Goal: Information Seeking & Learning: Check status

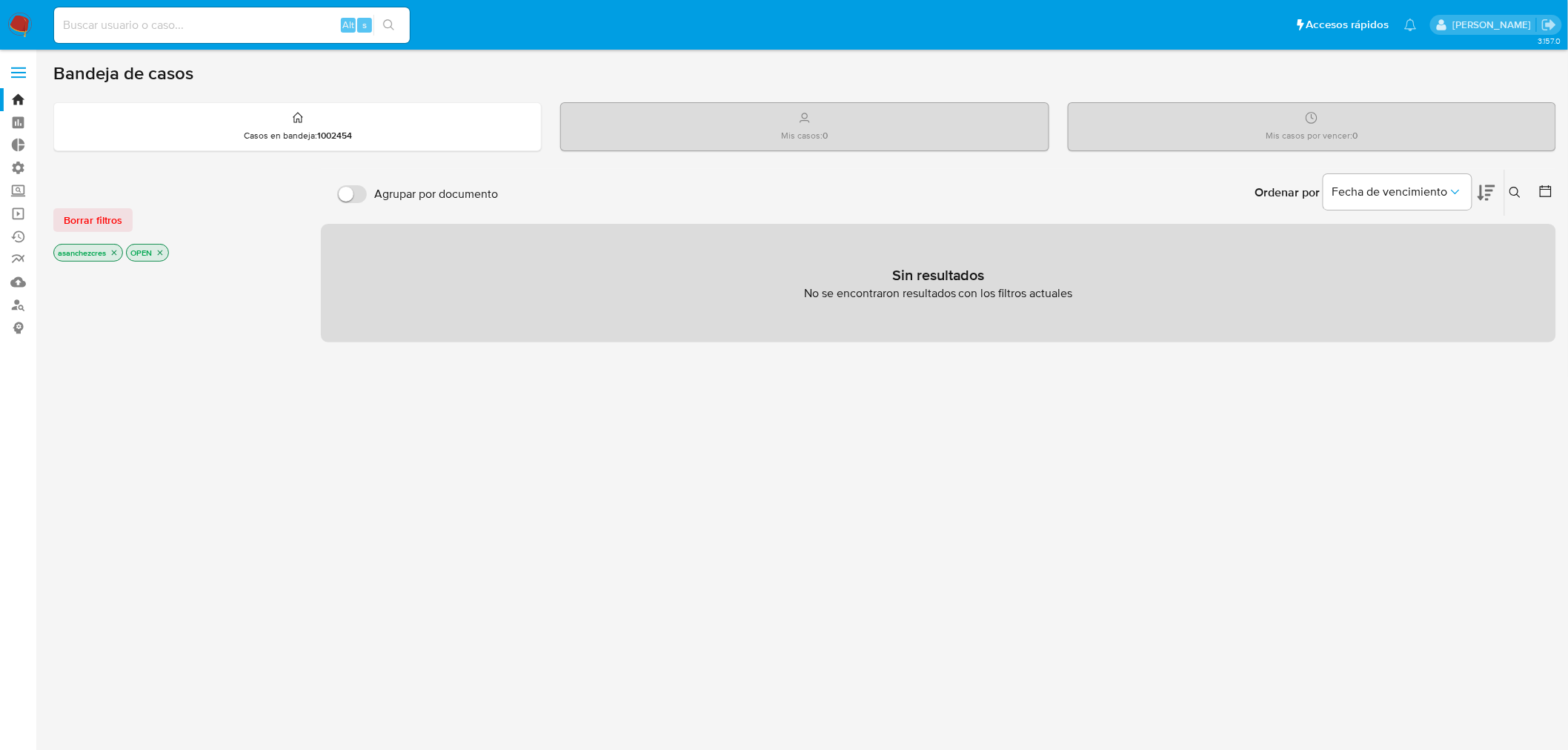
click at [193, 26] on input at bounding box center [232, 25] width 356 height 19
type input "[EMAIL_ADDRESS][DOMAIN_NAME]"
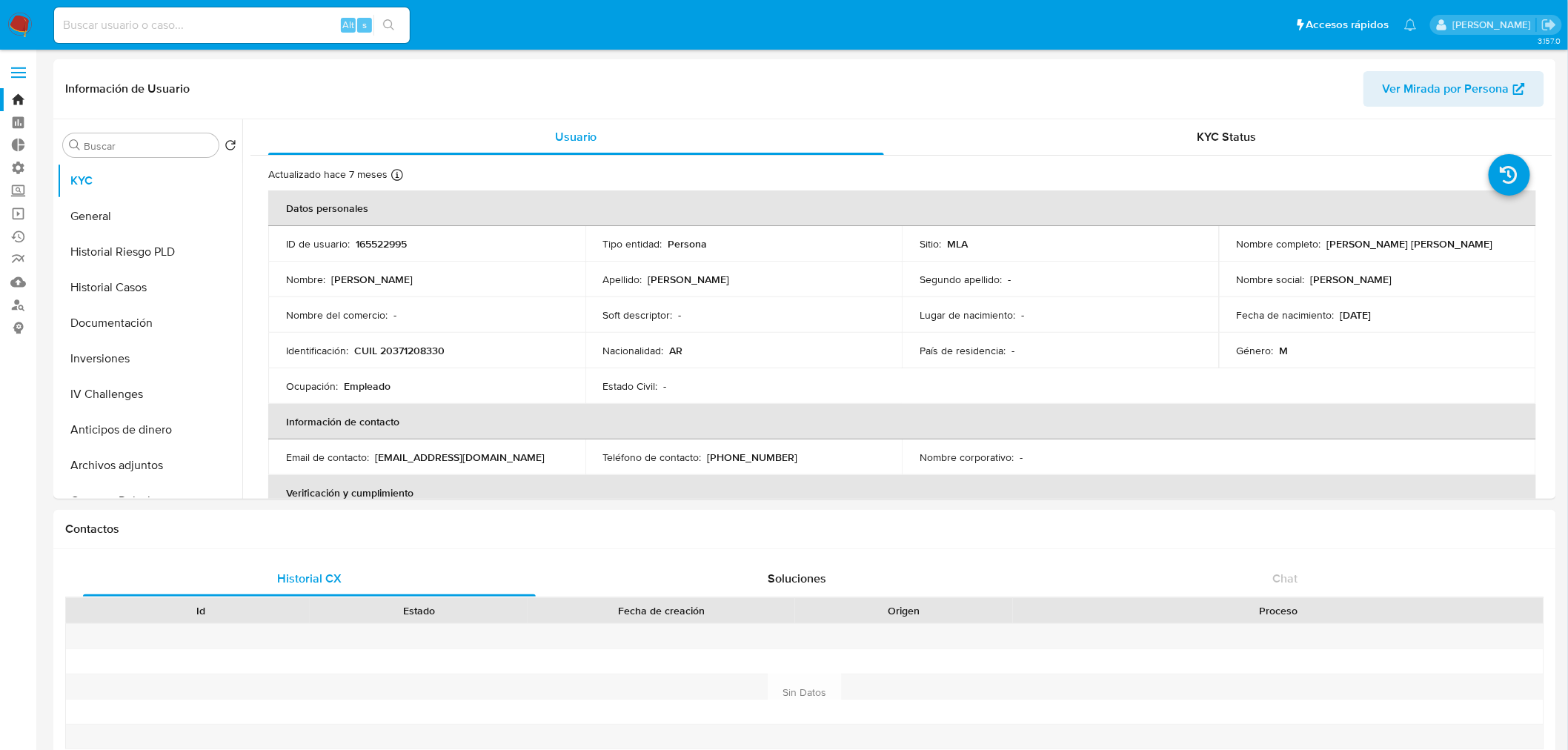
select select "10"
click at [129, 149] on input "Buscar" at bounding box center [148, 145] width 129 height 13
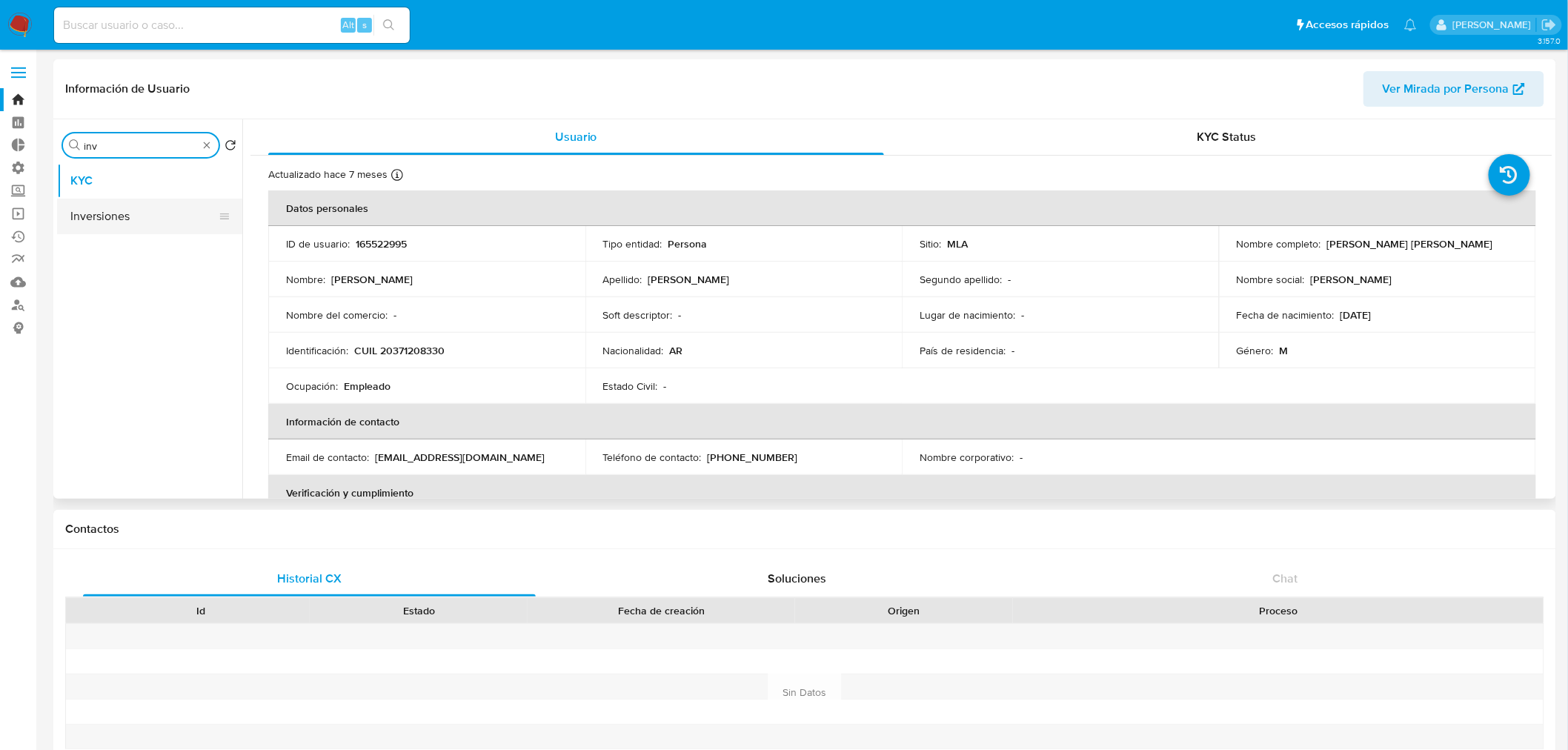
type input "inv"
click at [160, 210] on button "Inversiones" at bounding box center [143, 216] width 173 height 35
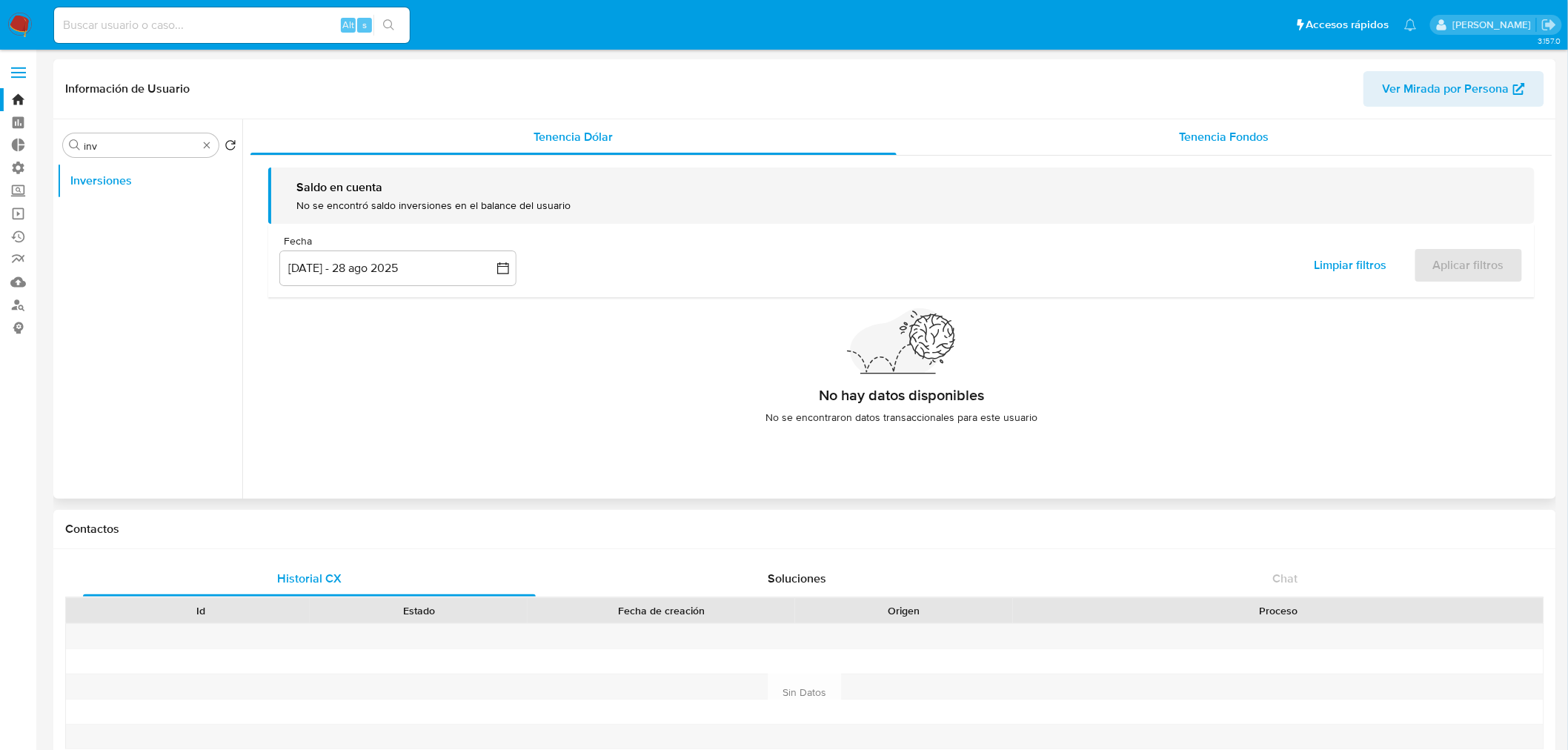
drag, startPoint x: 1177, startPoint y: 134, endPoint x: 1160, endPoint y: 136, distance: 17.1
click at [1180, 134] on span "Tenencia Fondos" at bounding box center [1225, 137] width 90 height 17
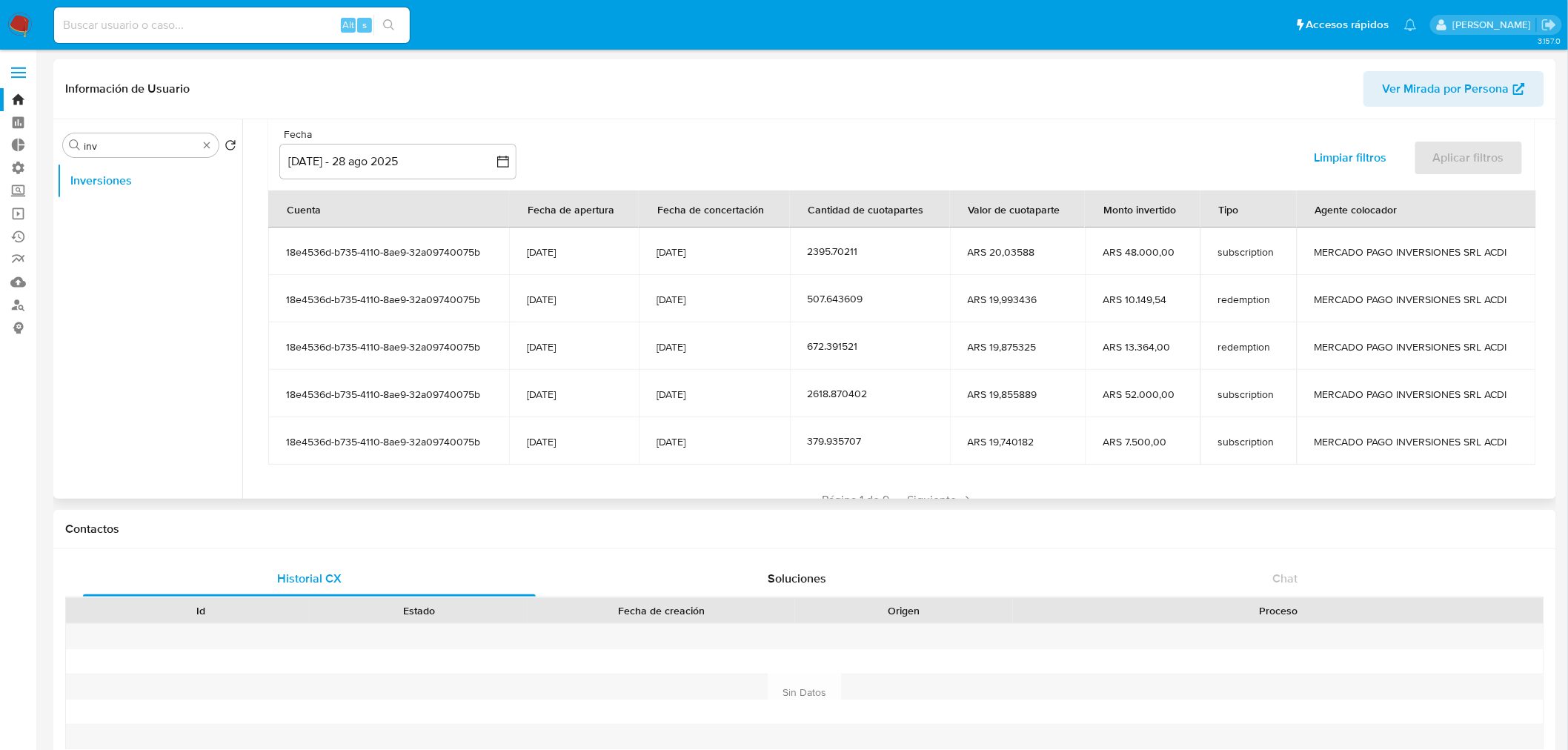
scroll to position [165, 0]
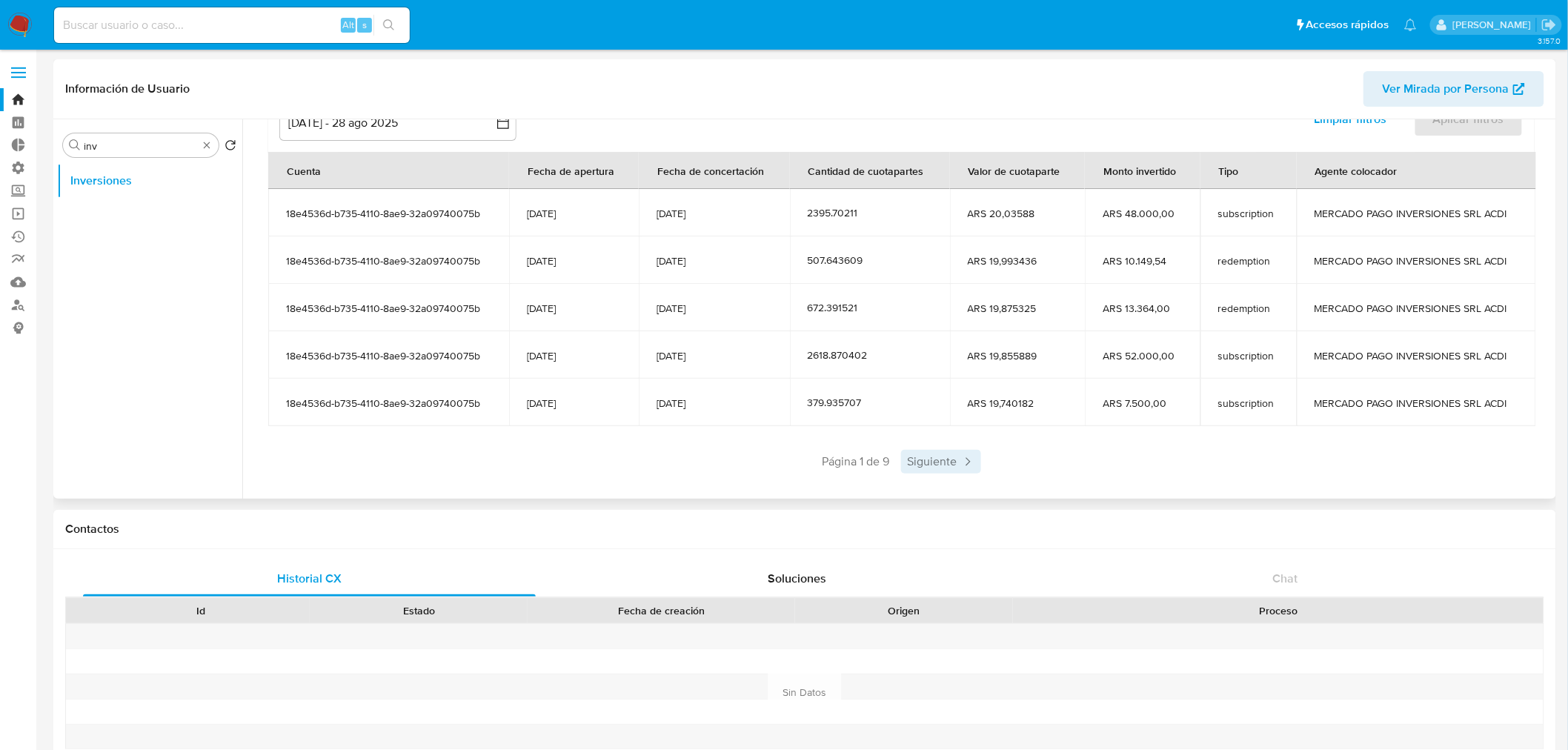
click at [963, 463] on icon at bounding box center [967, 461] width 15 height 15
click at [1008, 458] on icon at bounding box center [1011, 461] width 15 height 15
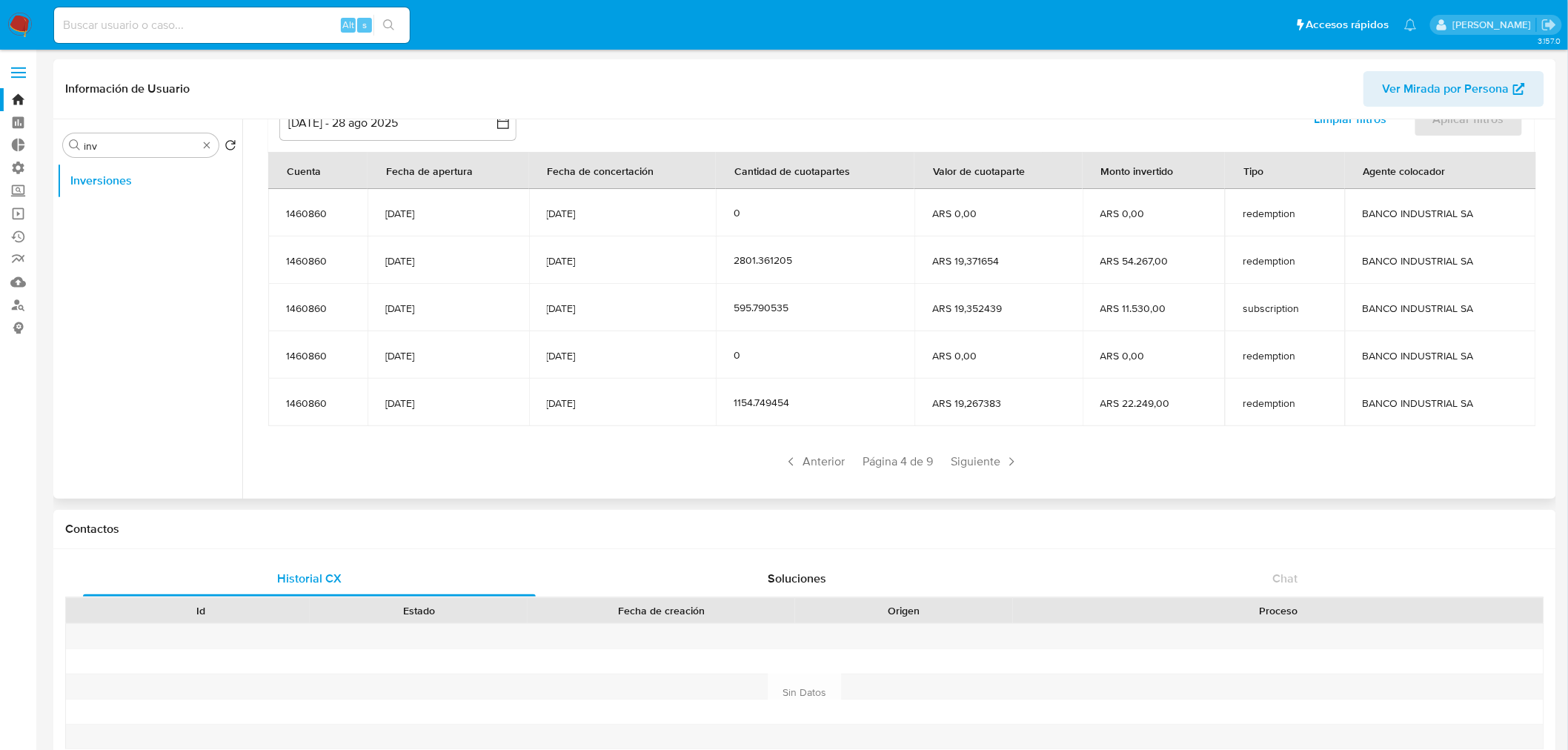
click at [1008, 458] on icon at bounding box center [1011, 461] width 15 height 15
drag, startPoint x: 1008, startPoint y: 458, endPoint x: 746, endPoint y: 462, distance: 262.0
click at [746, 462] on div "Anterior Página 6 de 9 Siguiente" at bounding box center [902, 461] width 1267 height 23
click at [814, 464] on span "Anterior" at bounding box center [815, 461] width 72 height 23
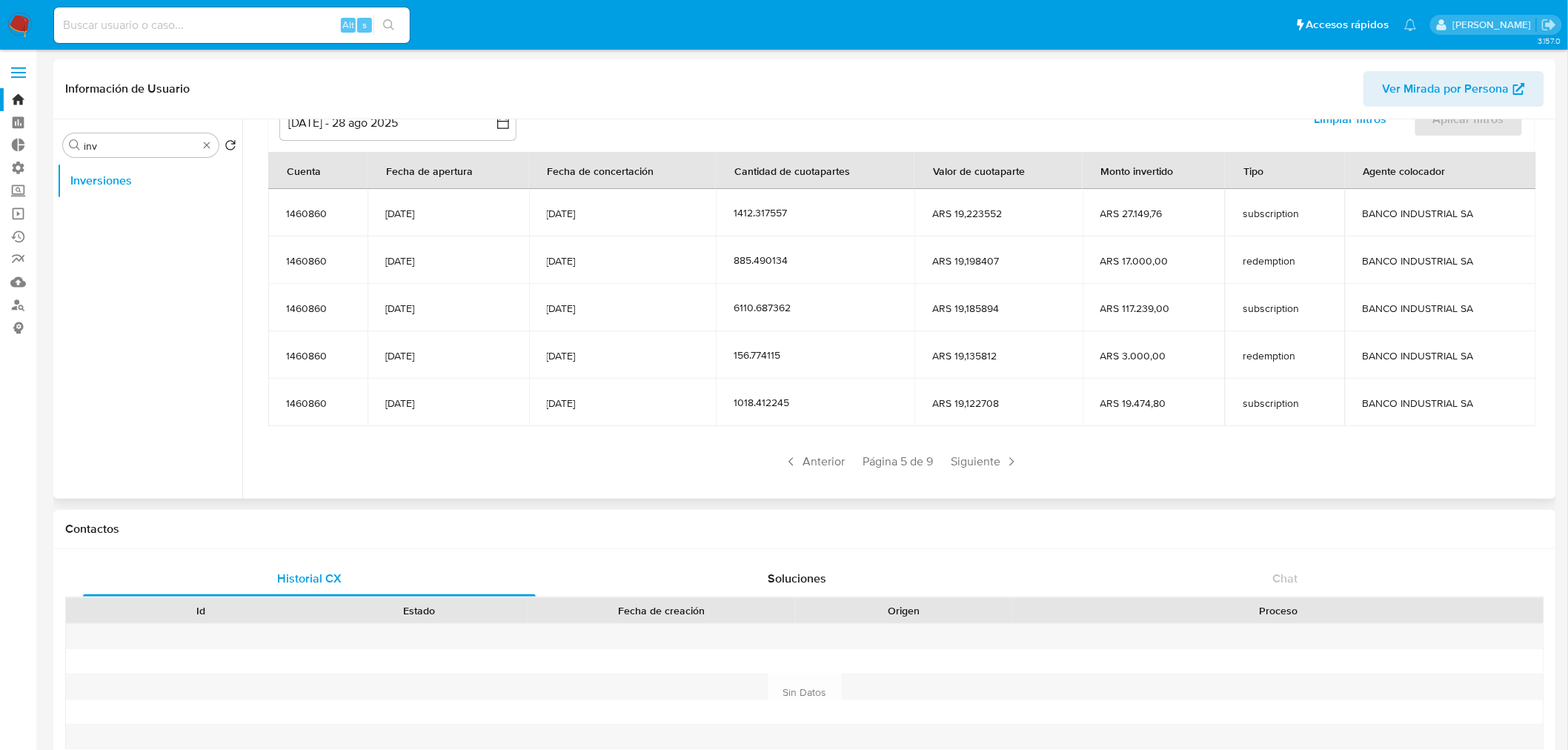
click at [712, 470] on div "Anterior Página 5 de 9 Siguiente" at bounding box center [902, 461] width 1267 height 23
drag, startPoint x: 551, startPoint y: 262, endPoint x: 609, endPoint y: 262, distance: 58.0
click at [609, 262] on td "[DATE]" at bounding box center [622, 260] width 187 height 47
click at [626, 292] on td "[DATE]" at bounding box center [622, 307] width 187 height 47
click at [804, 463] on span "Anterior" at bounding box center [815, 461] width 72 height 23
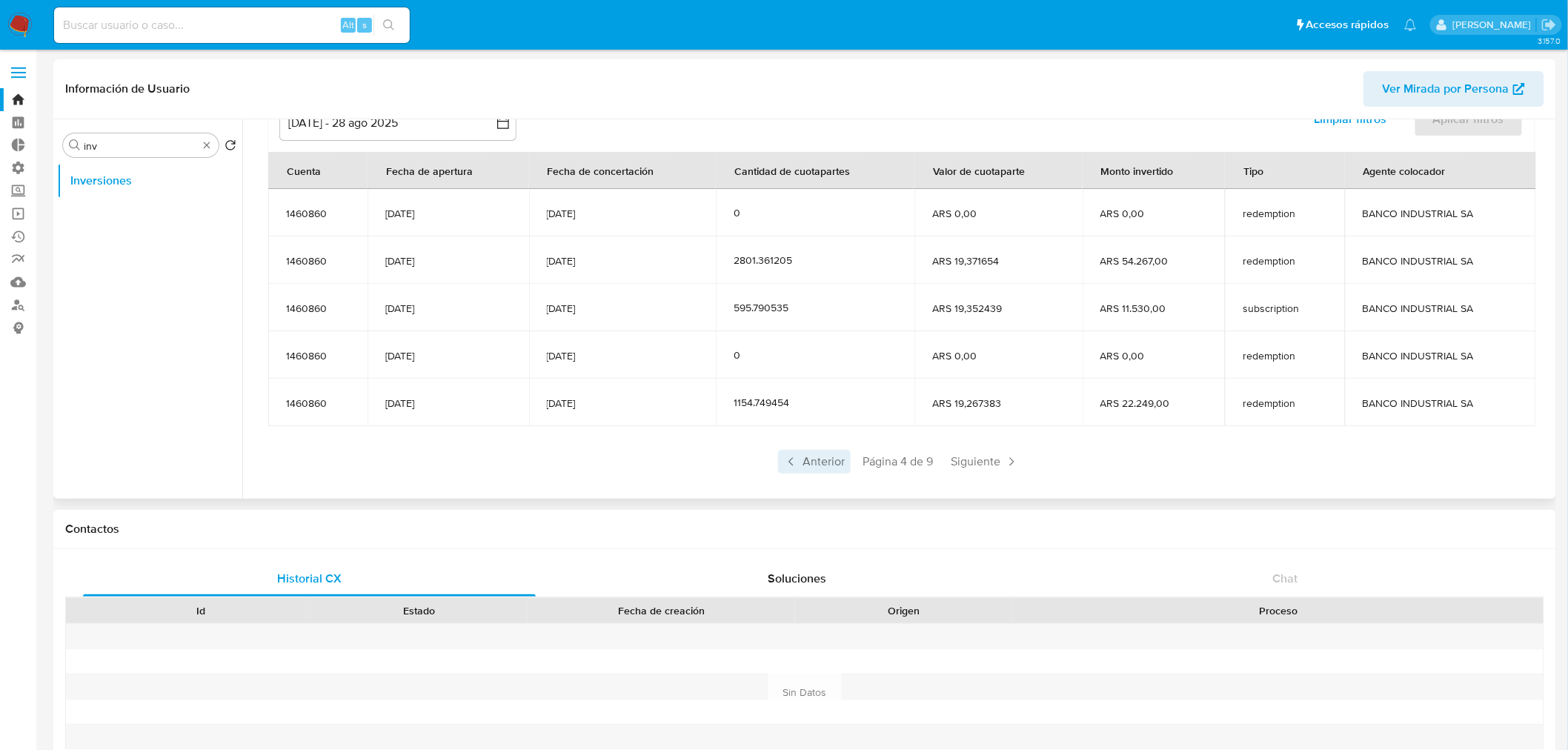
click at [839, 455] on span "Anterior" at bounding box center [815, 461] width 72 height 23
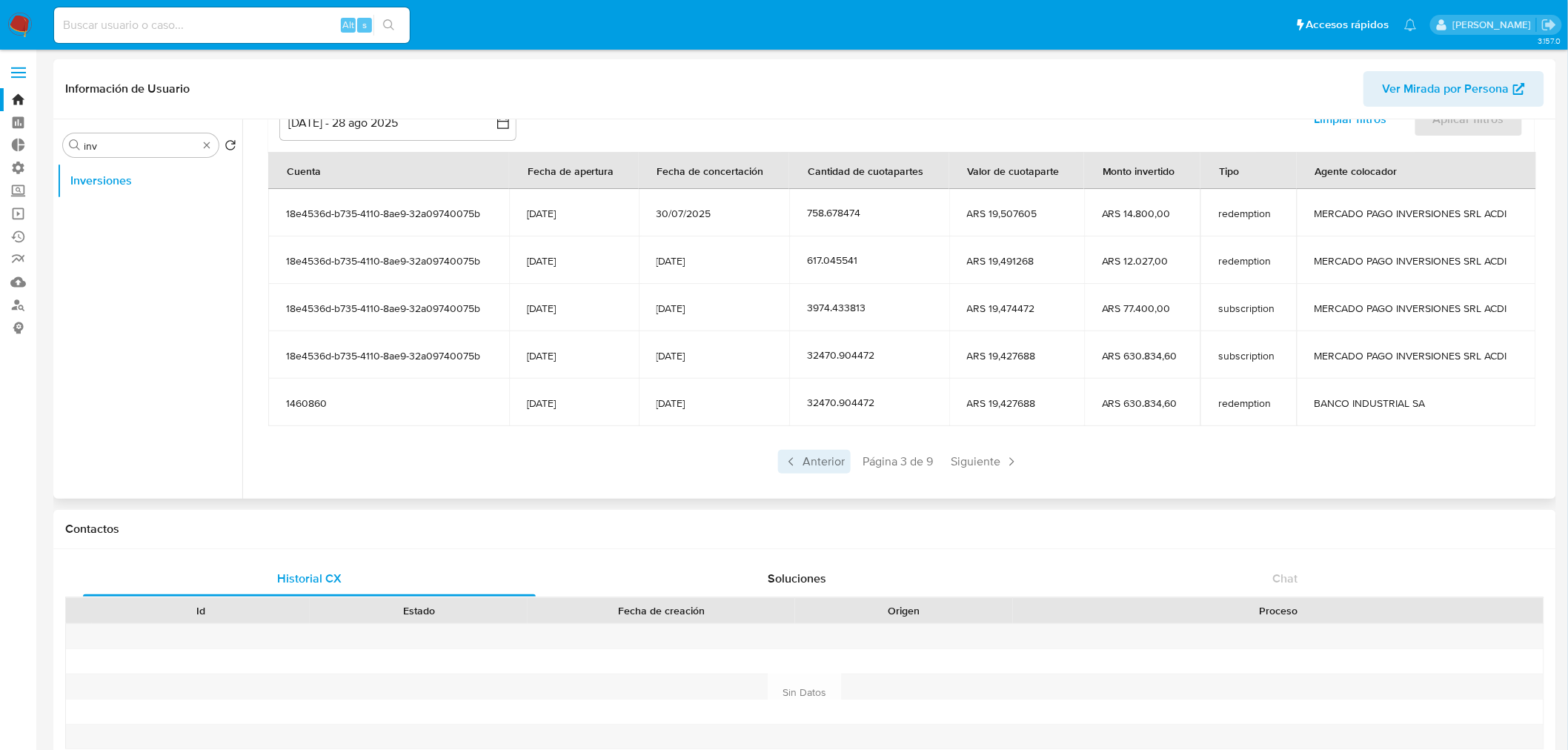
click at [832, 451] on span "Anterior" at bounding box center [815, 461] width 72 height 23
click at [834, 453] on span "Anterior" at bounding box center [815, 461] width 72 height 23
drag, startPoint x: 818, startPoint y: 407, endPoint x: 842, endPoint y: 407, distance: 24.0
click at [842, 407] on div "379.935707" at bounding box center [870, 402] width 124 height 13
click at [951, 459] on span "Siguiente" at bounding box center [941, 461] width 80 height 23
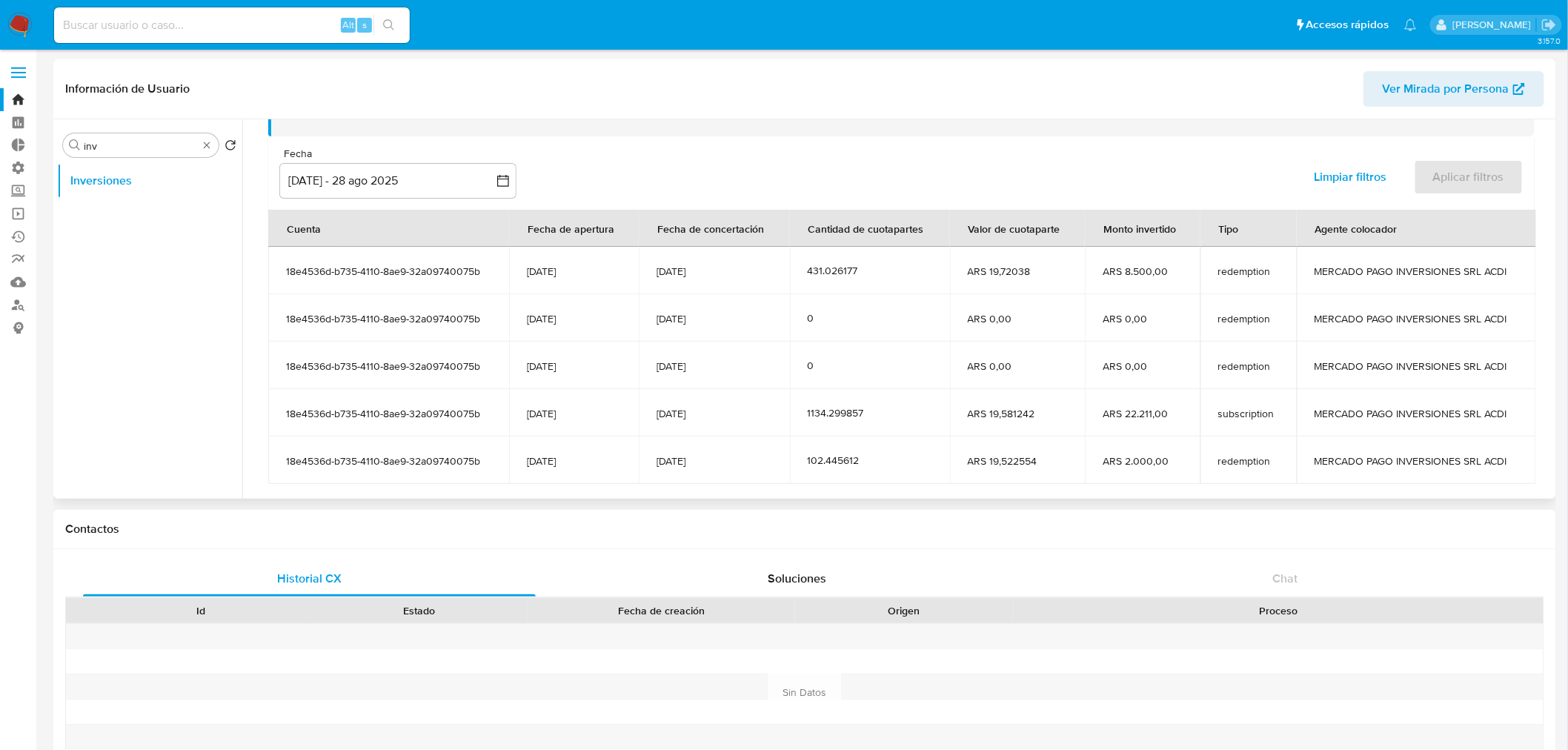
scroll to position [82, 0]
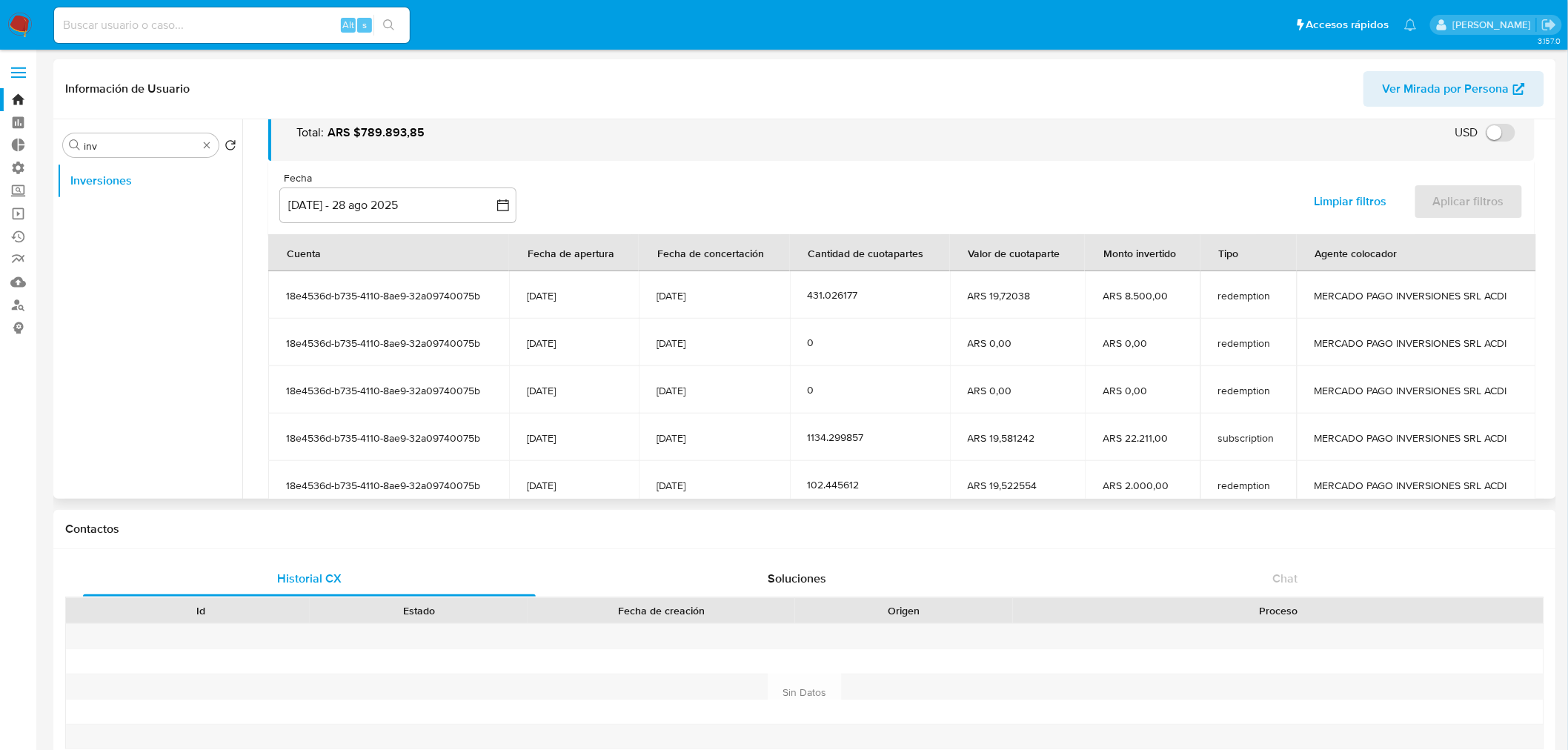
click at [1225, 249] on div "Tipo" at bounding box center [1229, 252] width 55 height 35
drag, startPoint x: 834, startPoint y: 184, endPoint x: 815, endPoint y: 186, distance: 19.1
click at [834, 184] on div "Fecha inputDatePicker [DATE] - 28 ago 2025 31-05-2025:28-08-2025 Limpiar filtro…" at bounding box center [902, 197] width 1267 height 73
